Goal: Transaction & Acquisition: Purchase product/service

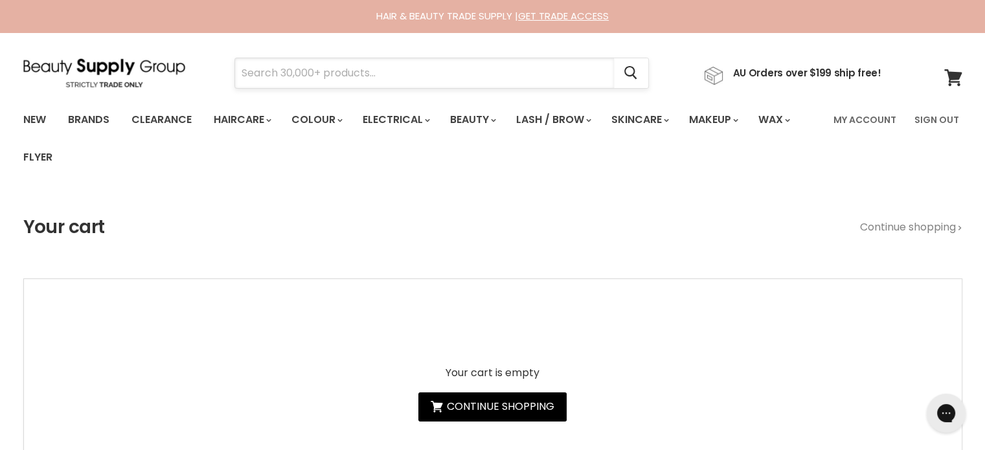
drag, startPoint x: 422, startPoint y: 57, endPoint x: 386, endPoint y: 78, distance: 42.1
paste input "Jeval Argan Oil & Hemp Seed Smooth It"
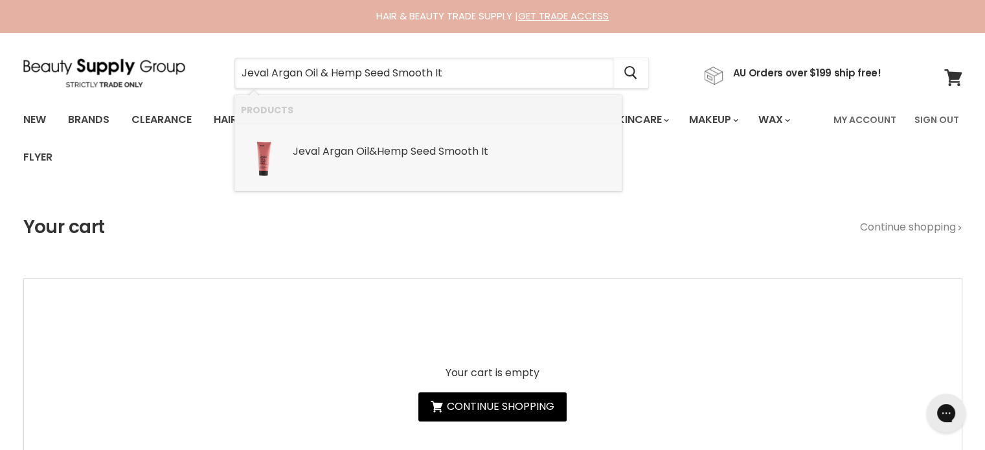
click at [479, 155] on b "Smooth" at bounding box center [458, 151] width 40 height 15
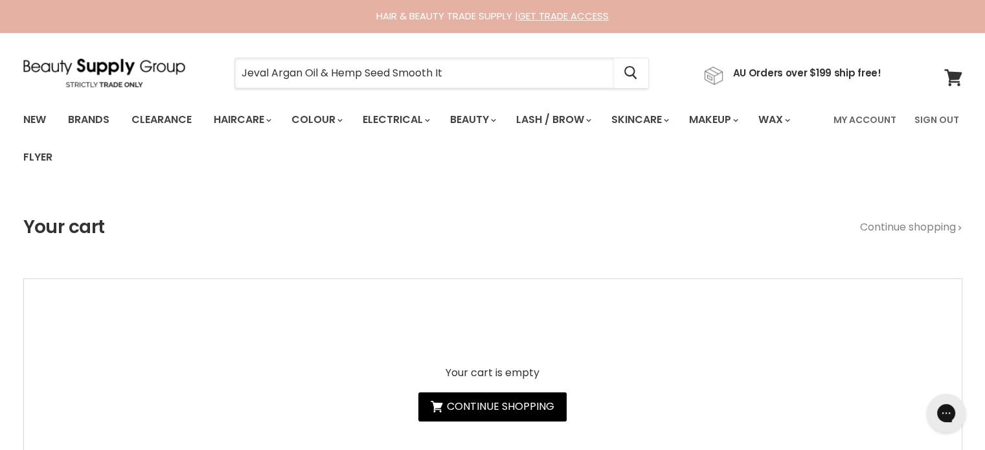
type input "Jeval Argan Oil & Hemp Seed Smooth It"
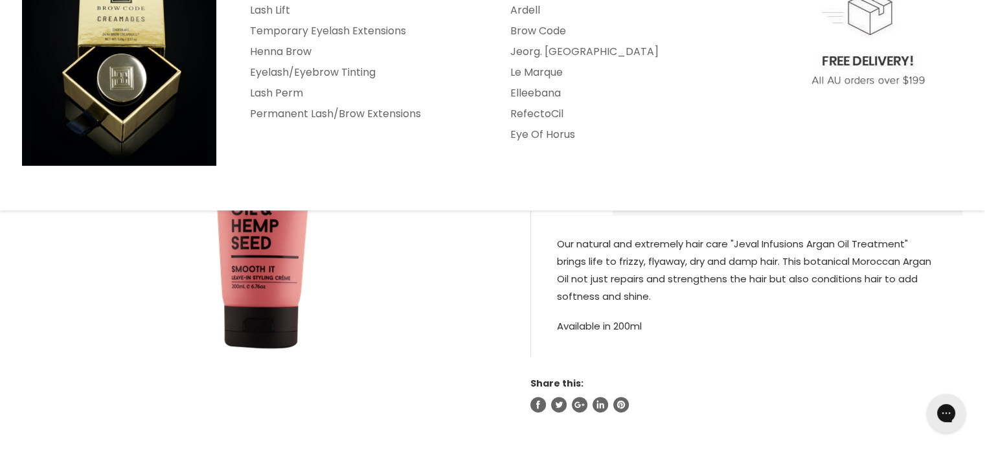
scroll to position [259, 0]
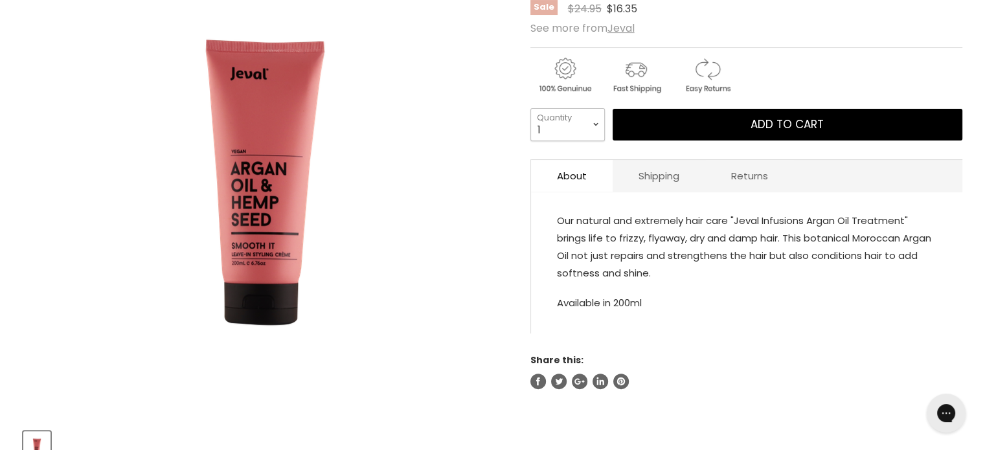
click at [591, 133] on select "1 2 3 4 5 6 7 8 9 10+" at bounding box center [567, 124] width 74 height 32
select select "4"
click at [530, 108] on select "1 2 3 4 5 6 7 8 9 10+" at bounding box center [567, 124] width 74 height 32
type input "4"
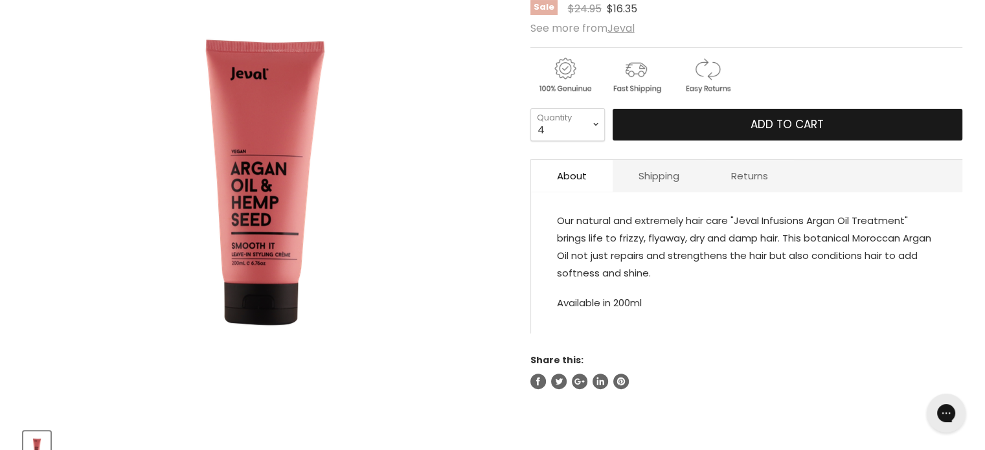
click at [699, 115] on button "Add to cart" at bounding box center [788, 125] width 350 height 32
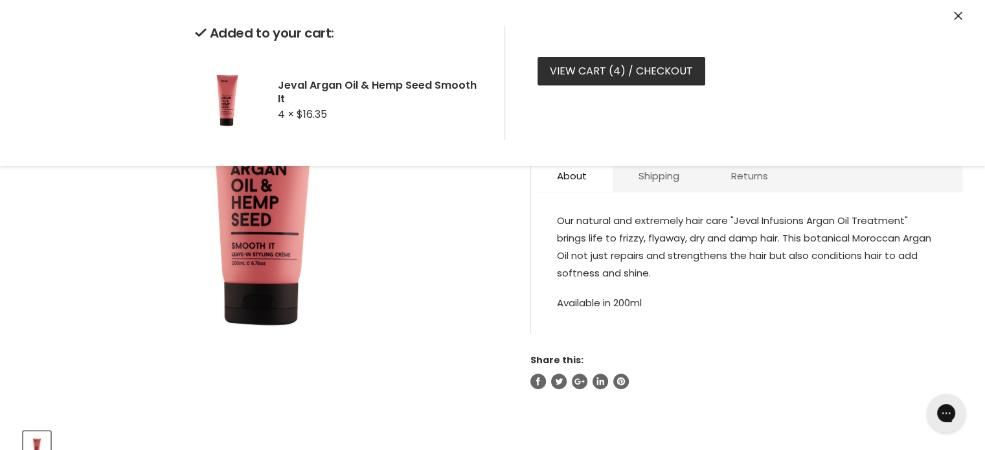
click at [586, 79] on link "View cart ( 4 ) / Checkout" at bounding box center [621, 71] width 168 height 28
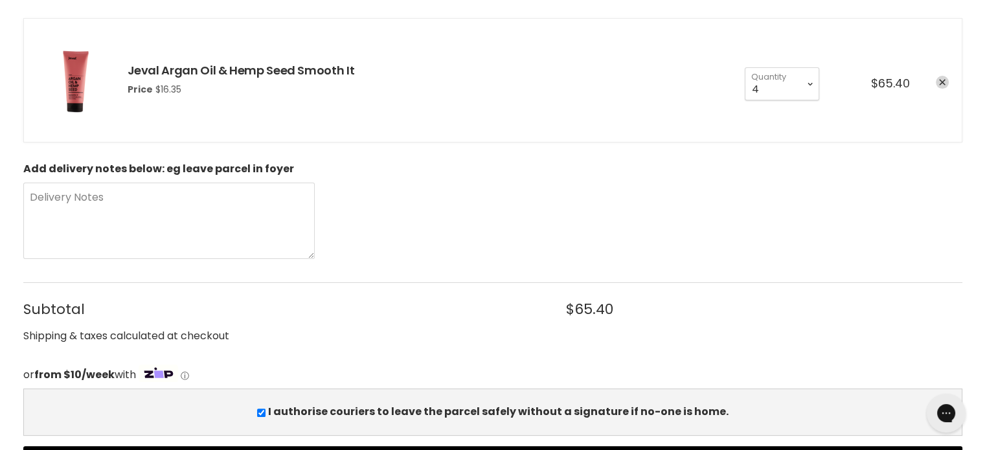
scroll to position [453, 0]
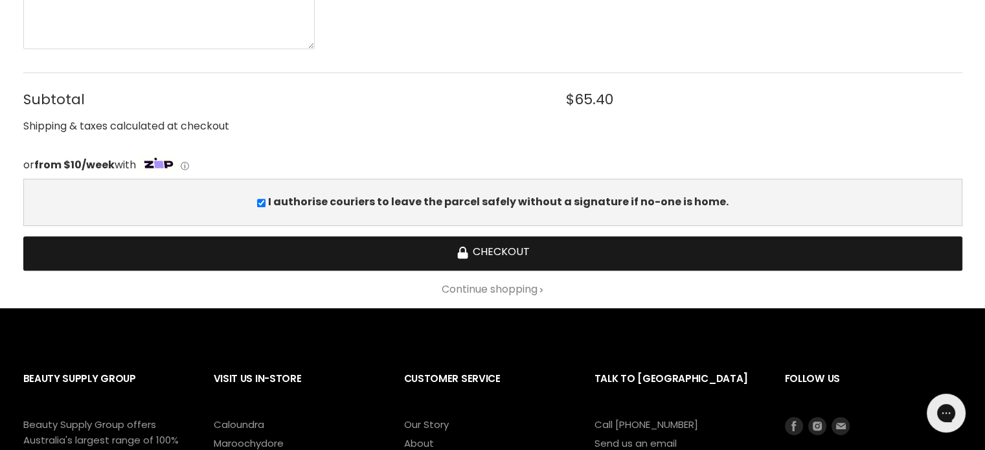
click at [453, 253] on button "Checkout" at bounding box center [492, 253] width 939 height 34
